Goal: Information Seeking & Learning: Learn about a topic

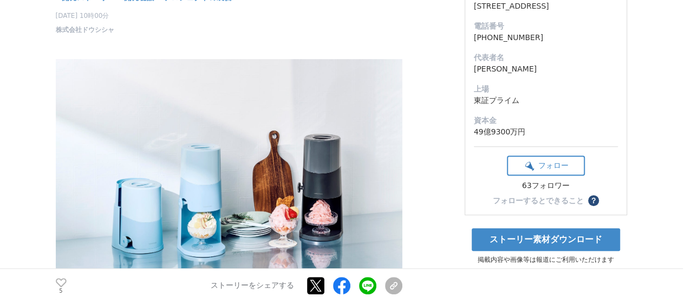
scroll to position [379, 0]
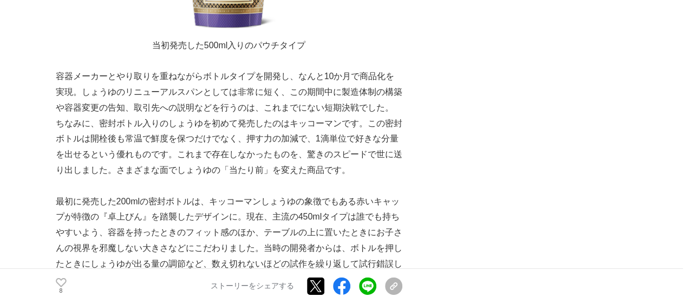
scroll to position [1571, 0]
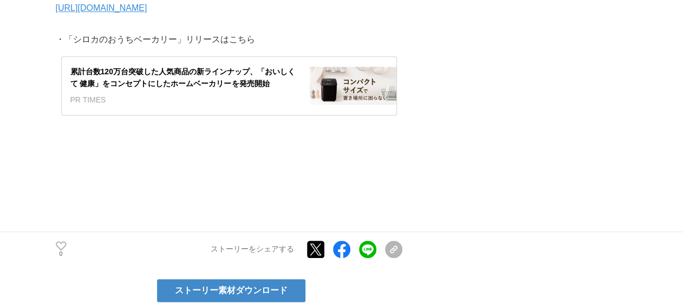
scroll to position [4606, 0]
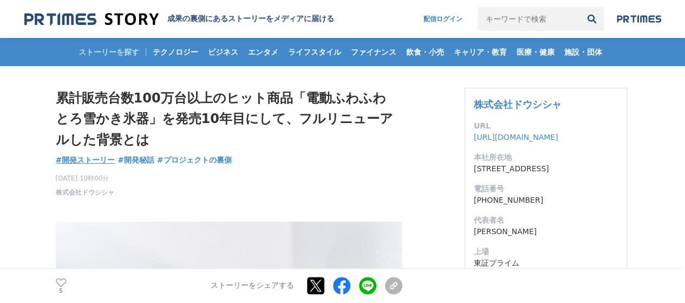
click at [99, 157] on span "#開発ストーリー" at bounding box center [86, 160] width 60 height 10
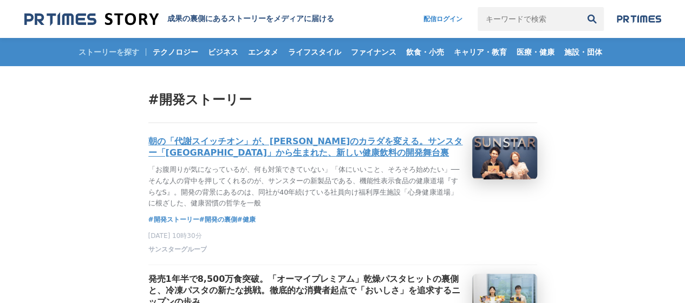
click at [366, 144] on h3 "朝の「代謝スイッチオン」が、[PERSON_NAME]のカラダを変える。サンスター「[GEOGRAPHIC_DATA]」から生まれた、新しい健康飲料の開発舞台裏" at bounding box center [305, 147] width 315 height 23
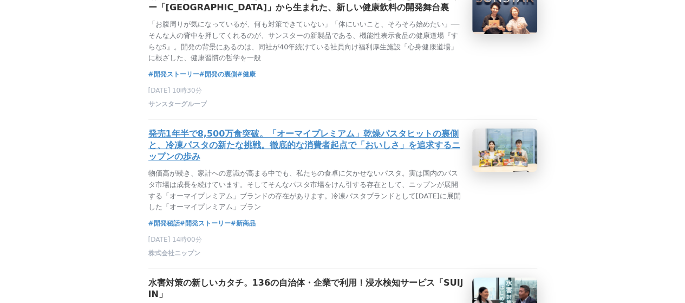
scroll to position [163, 0]
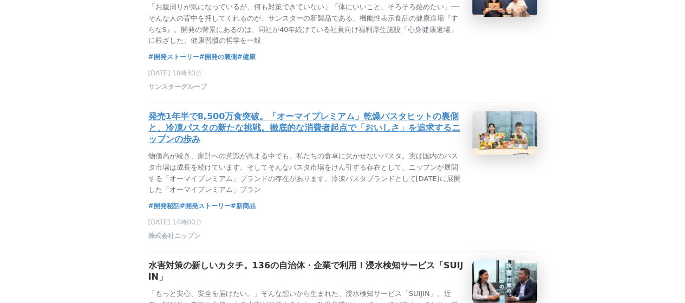
click at [339, 127] on h3 "発売1年半で8,500万食突破。「オーマイプレミアム」乾燥パスタヒットの裏側と、冷凍パスタの新たな挑戦。徹底的な消費者起点で「おいしさ」を追求するニップンの歩み" at bounding box center [305, 128] width 315 height 34
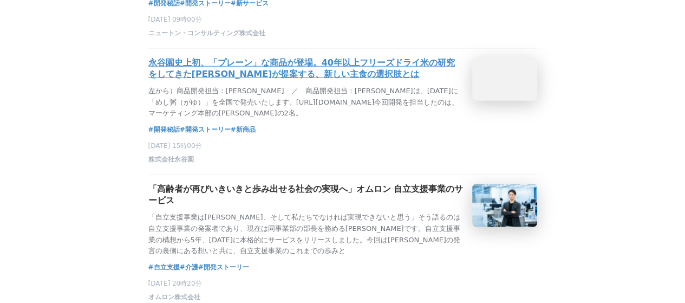
scroll to position [1301, 0]
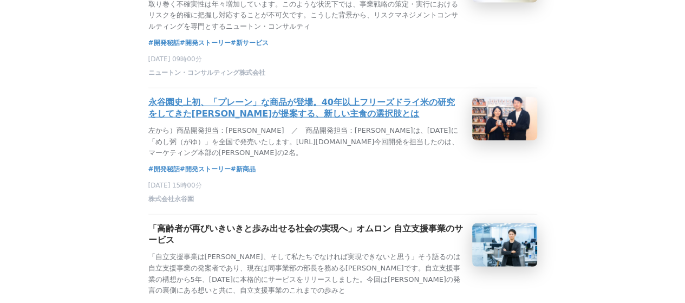
click at [263, 120] on h3 "永谷園史上初、「プレーン」な商品が登場。40年以上フリーズドライ米の研究をしてきた永谷園が提案する、新しい主食の選択肢とは" at bounding box center [305, 108] width 315 height 23
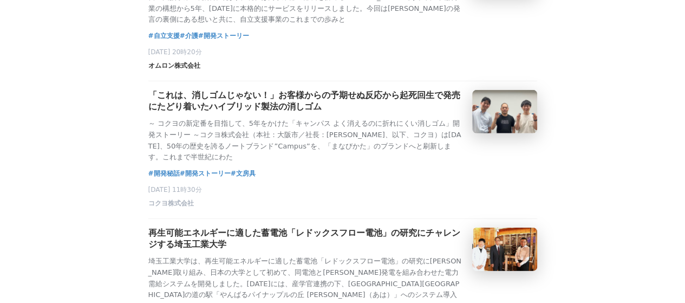
scroll to position [1626, 0]
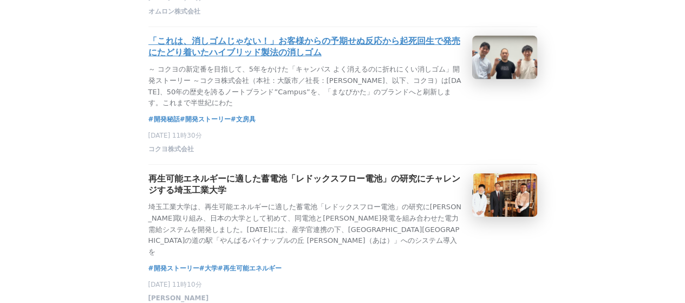
click at [225, 59] on h3 "「これは、消しゴムじゃない！」お客様からの予期せぬ反応から起死回生で発売にたどり着いたハイブリッド製法の消しゴム" at bounding box center [305, 47] width 315 height 23
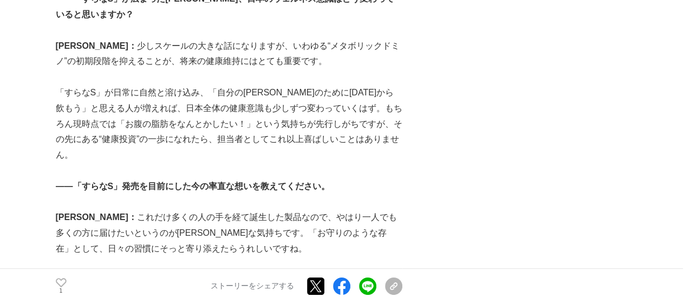
scroll to position [4010, 0]
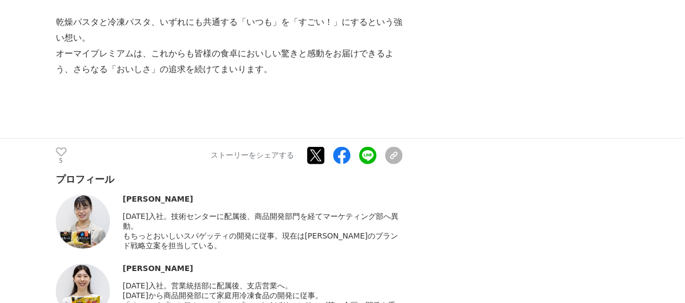
scroll to position [5256, 0]
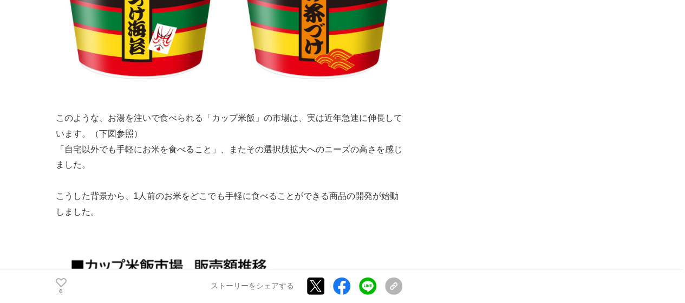
scroll to position [1571, 0]
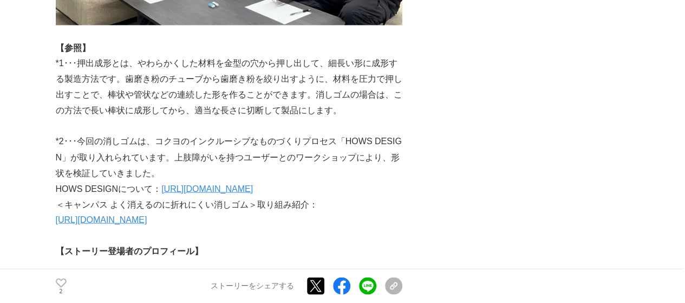
scroll to position [5202, 0]
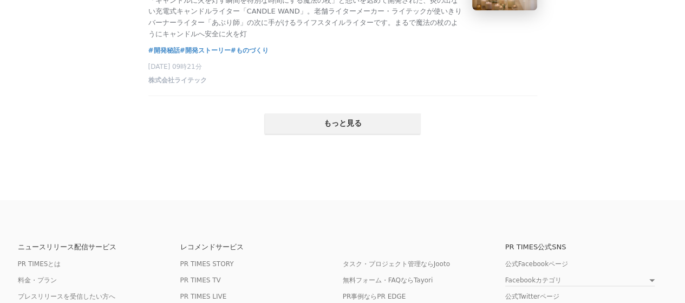
scroll to position [2493, 0]
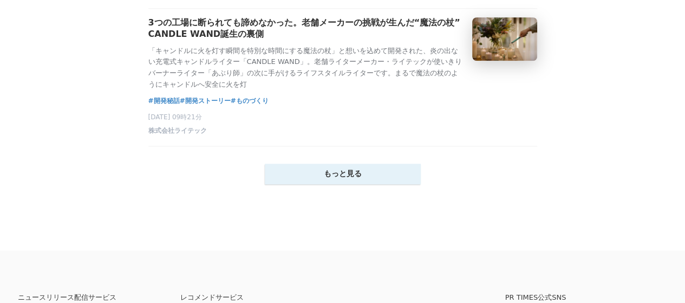
click at [336, 184] on button "もっと見る" at bounding box center [343, 174] width 156 height 21
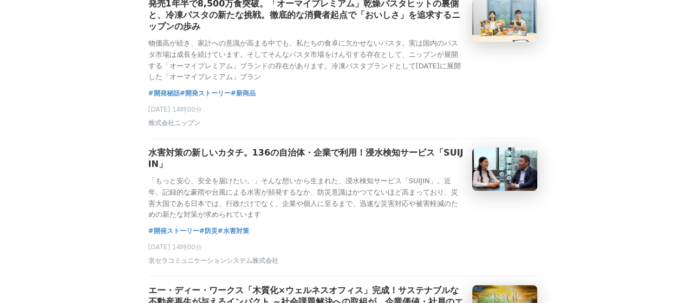
scroll to position [163, 0]
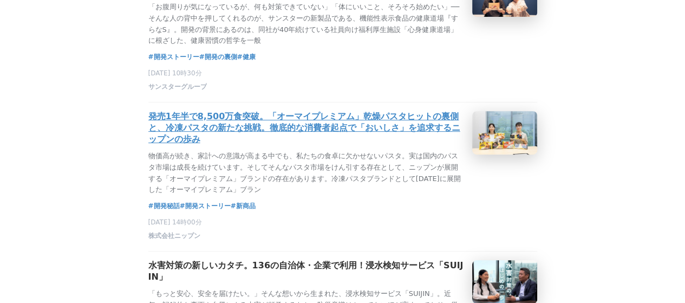
click at [359, 122] on h3 "発売1年半で8,500万食突破。「オーマイプレミアム」乾燥パスタヒットの裏側と、冷凍パスタの新たな挑戦。徹底的な消費者起点で「おいしさ」を追求するニップンの歩み" at bounding box center [305, 128] width 315 height 34
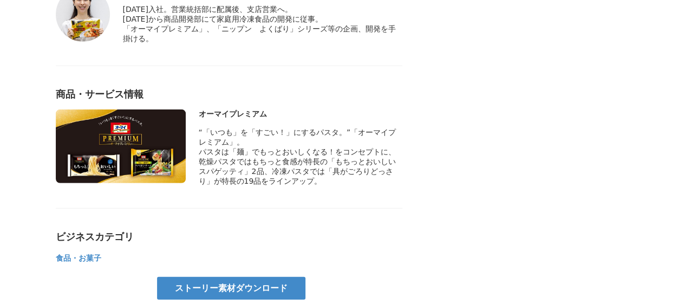
scroll to position [5549, 0]
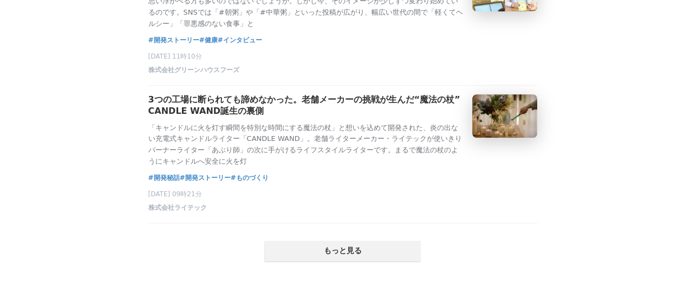
scroll to position [2493, 0]
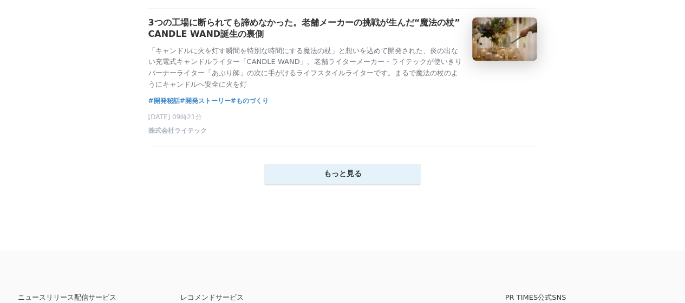
click at [341, 184] on button "もっと見る" at bounding box center [343, 174] width 156 height 21
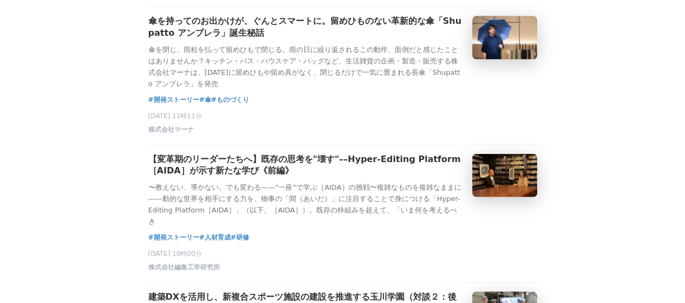
scroll to position [3089, 0]
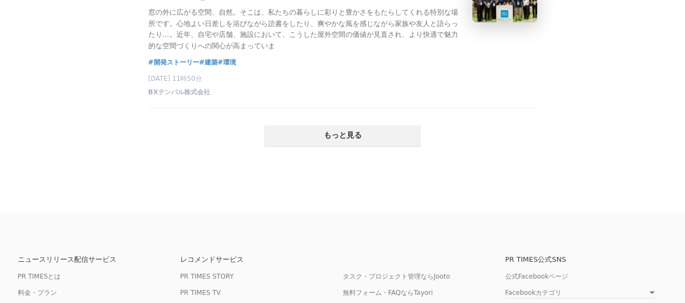
scroll to position [5094, 0]
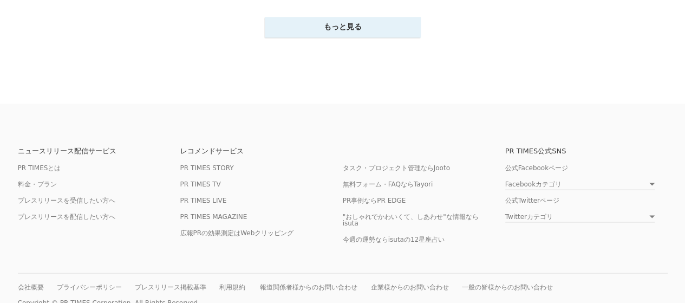
click at [334, 37] on button "もっと見る" at bounding box center [343, 27] width 156 height 21
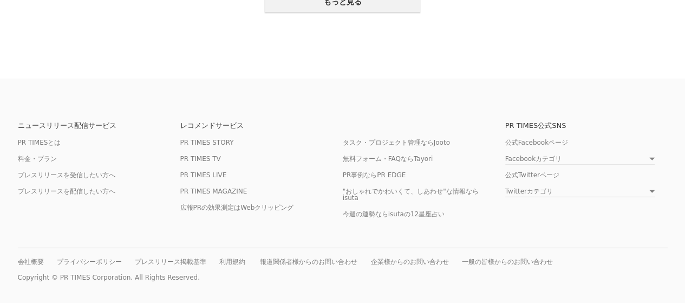
scroll to position [7803, 0]
click at [385, 12] on button "もっと見る" at bounding box center [343, 2] width 156 height 21
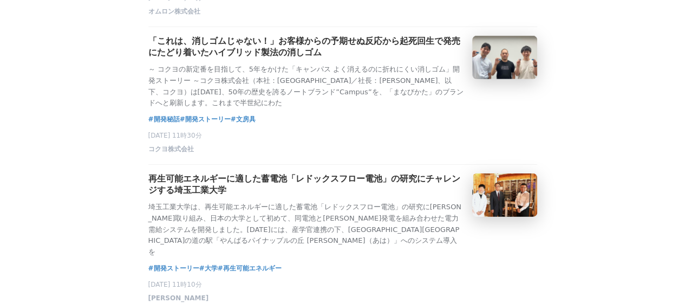
scroll to position [1517, 0]
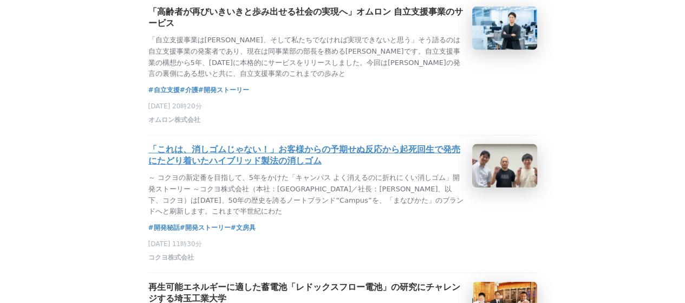
click at [300, 167] on h3 "「これは、消しゴムじゃない！」お客様からの予期せぬ反応から起死回生で発売にたどり着いたハイブリッド製法の消しゴム" at bounding box center [305, 155] width 315 height 23
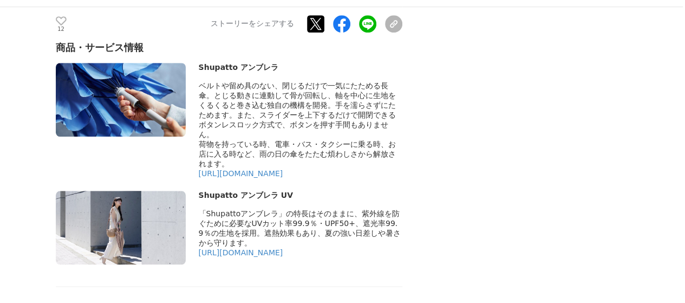
scroll to position [6665, 0]
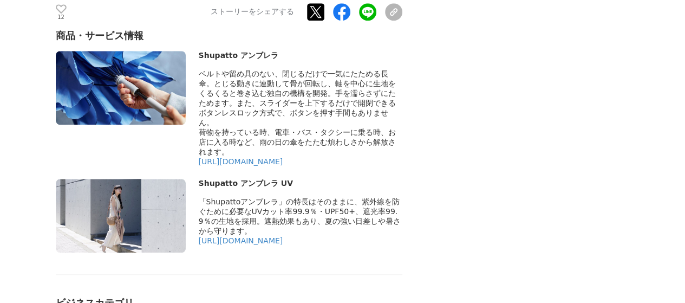
click at [279, 121] on div "商品・サービス情報 Shupatto アンブレラ" at bounding box center [229, 140] width 347 height 223
click at [280, 157] on link "https://marna.jp/product/s498/" at bounding box center [241, 161] width 85 height 9
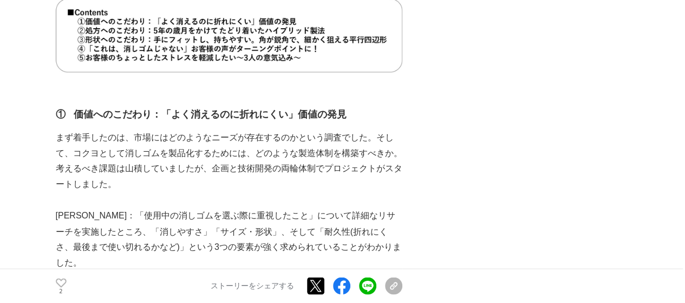
scroll to position [759, 0]
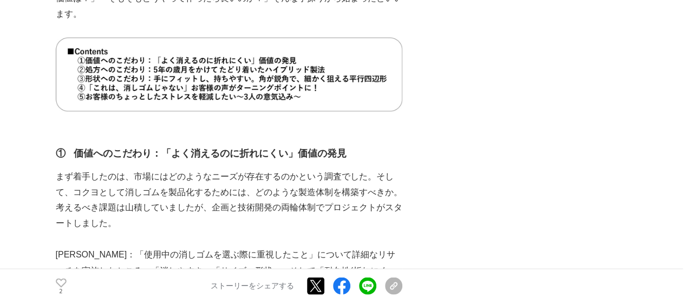
click at [347, 83] on img at bounding box center [229, 73] width 347 height 73
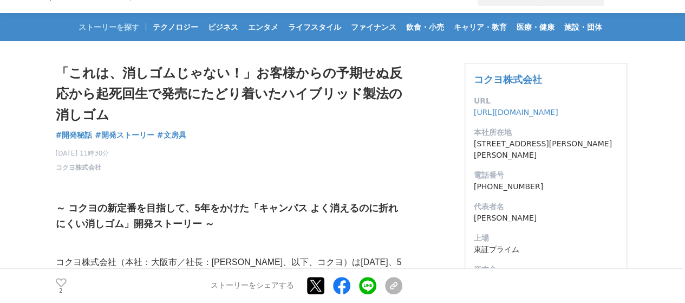
scroll to position [0, 0]
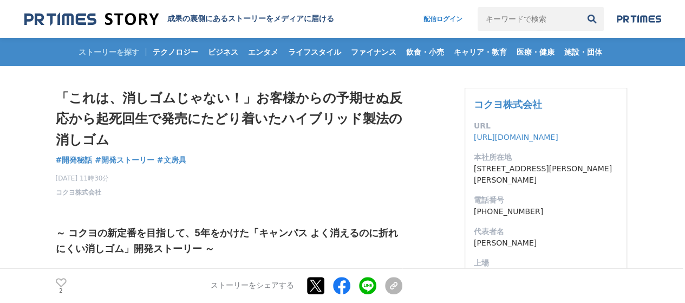
click at [385, 180] on div "2025年8月20日 11時30分 コクヨ株式会社 2" at bounding box center [229, 183] width 347 height 28
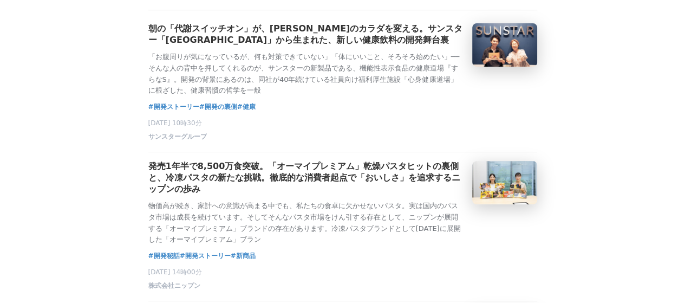
scroll to position [108, 0]
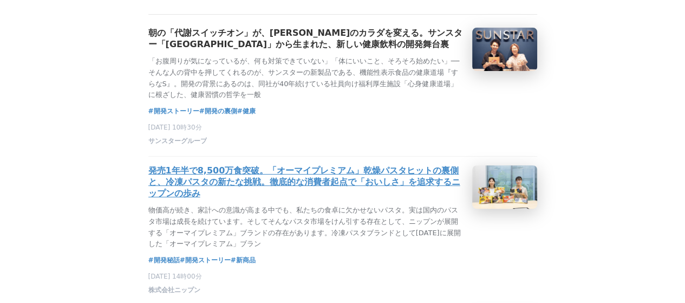
click at [381, 176] on h3 "発売1年半で8,500万食突破。「オーマイプレミアム」乾燥パスタヒットの裏側と、冷凍パスタの新たな挑戦。徹底的な消費者起点で「おいしさ」を追求するニップンの歩み" at bounding box center [305, 182] width 315 height 34
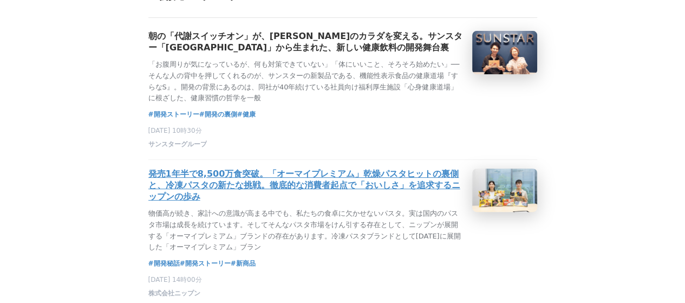
scroll to position [108, 0]
